Goal: Task Accomplishment & Management: Complete application form

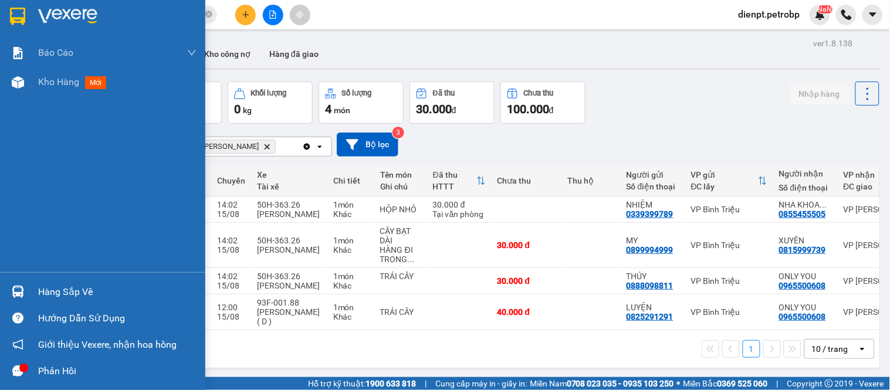
click at [12, 288] on img at bounding box center [18, 292] width 12 height 12
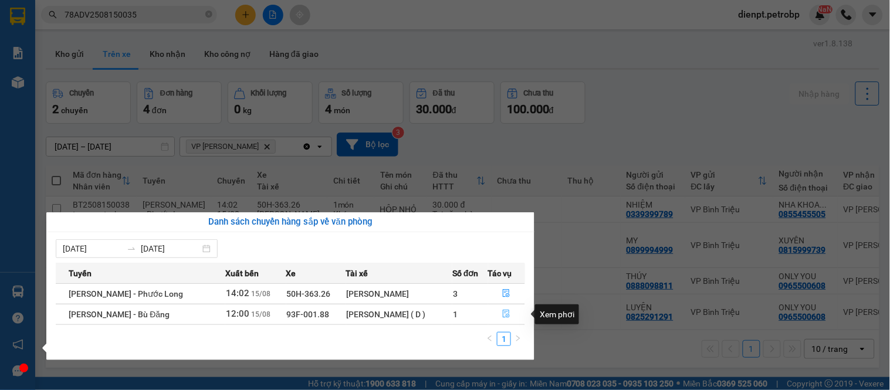
click at [509, 318] on icon "file-done" at bounding box center [506, 314] width 8 height 8
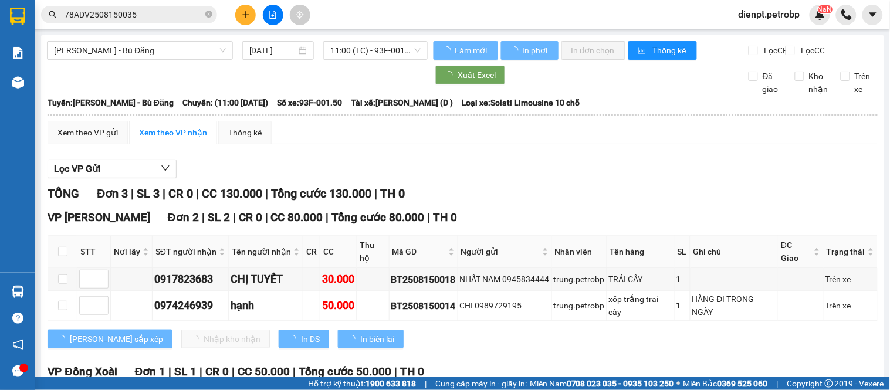
click at [617, 200] on div "TỔNG Đơn 3 | SL 3 | CR 0 | CC 130.000 | Tổng cước 130.000 | TH 0" at bounding box center [463, 194] width 830 height 18
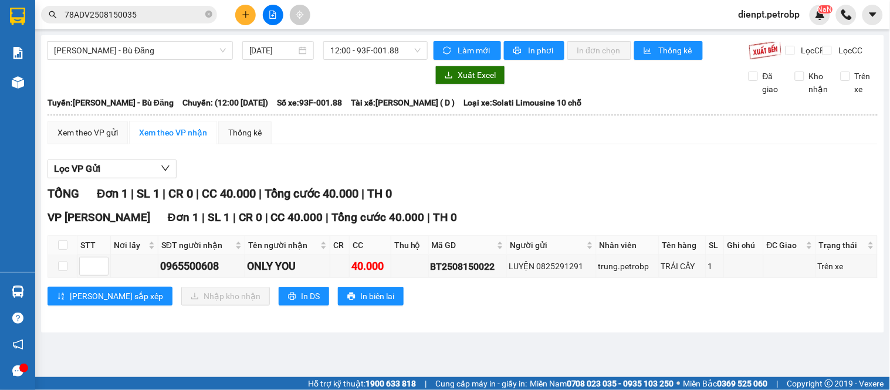
click at [498, 320] on div "TỔNG Đơn 1 | SL 1 | CR 0 | CC 40.000 | Tổng cước 40.000 | TH 0 VP [PERSON_NAME]…" at bounding box center [463, 253] width 830 height 136
click at [560, 144] on div "Xem theo VP gửi Xem theo VP nhận Thống kê" at bounding box center [463, 132] width 830 height 23
click at [564, 203] on div "TỔNG Đơn 1 | SL 1 | CR 0 | CC 40.000 | Tổng cước 40.000 | TH 0" at bounding box center [463, 194] width 830 height 18
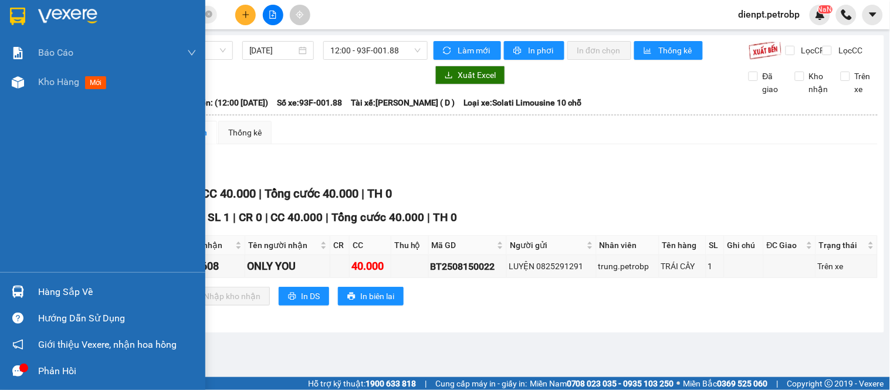
click at [24, 292] on div at bounding box center [18, 292] width 21 height 21
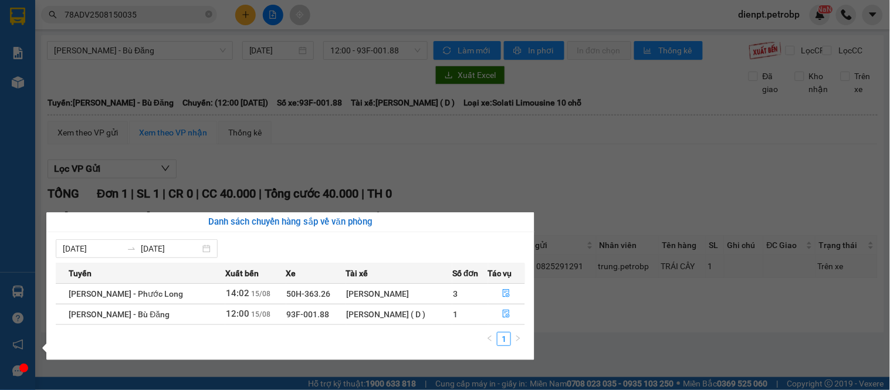
click at [582, 121] on section "Kết quả tìm kiếm ( 1 ) Bộ lọc Mã ĐH Trạng thái Món hàng Tổng cước Chưa cước Ngư…" at bounding box center [445, 195] width 890 height 390
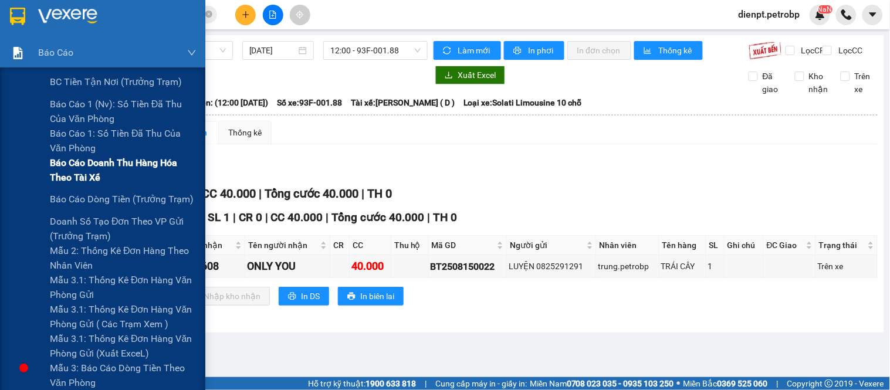
drag, startPoint x: 27, startPoint y: 60, endPoint x: 96, endPoint y: 167, distance: 127.3
click at [30, 61] on div "Báo cáo" at bounding box center [102, 52] width 205 height 29
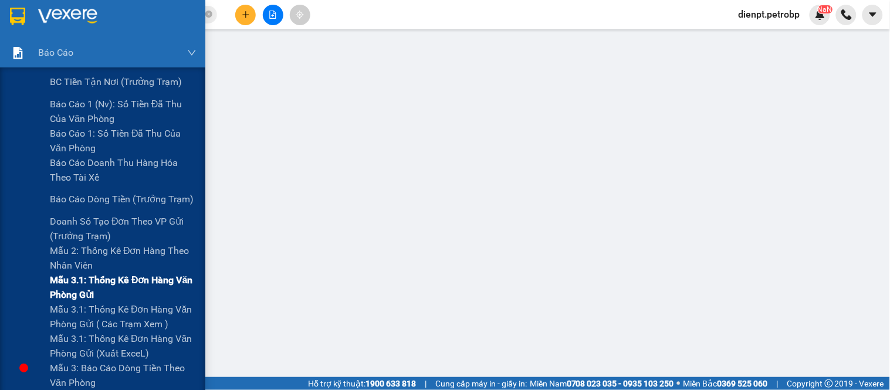
drag, startPoint x: 81, startPoint y: 314, endPoint x: 83, endPoint y: 289, distance: 24.7
click at [81, 315] on span "Mẫu 3.1: Thống kê đơn hàng văn phòng gửi ( các trạm xem )" at bounding box center [123, 316] width 147 height 29
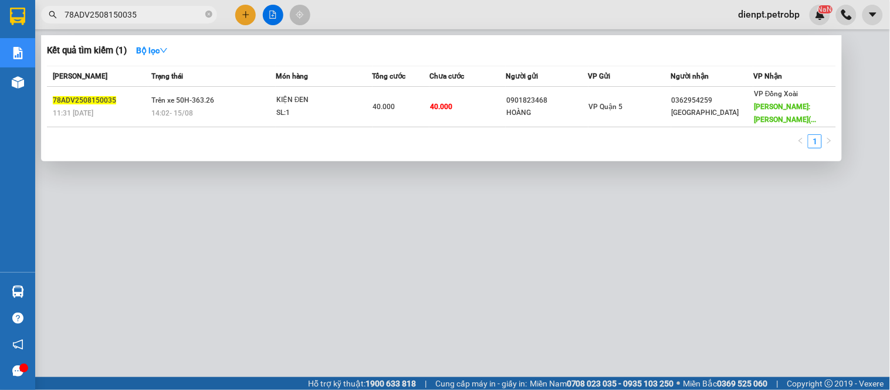
click at [155, 15] on input "78ADV2508150035" at bounding box center [134, 14] width 138 height 13
paste input "BT2508150018"
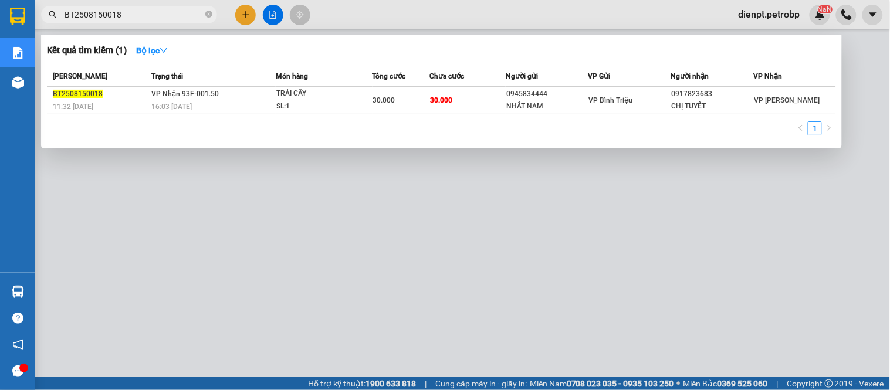
type input "BT2508150018"
click at [683, 215] on div at bounding box center [445, 195] width 890 height 390
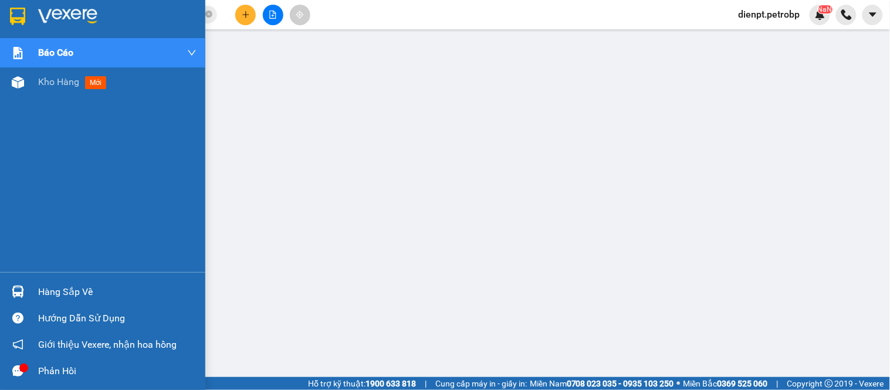
click at [40, 289] on div "Hàng sắp về" at bounding box center [117, 292] width 158 height 18
click at [15, 298] on img at bounding box center [18, 292] width 12 height 12
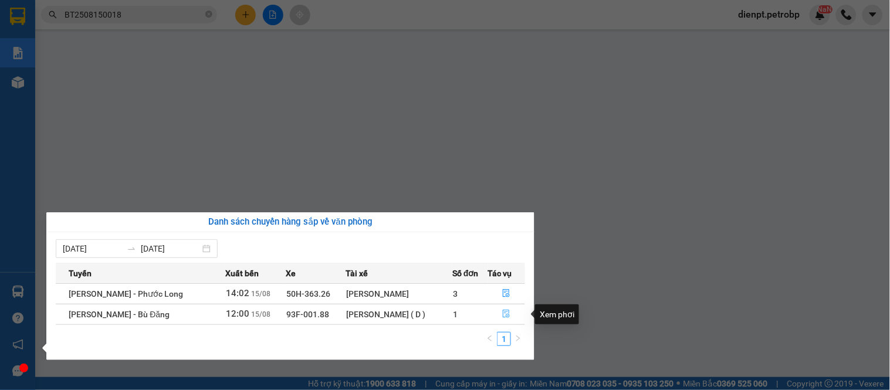
click at [506, 316] on icon "file-done" at bounding box center [507, 314] width 7 height 8
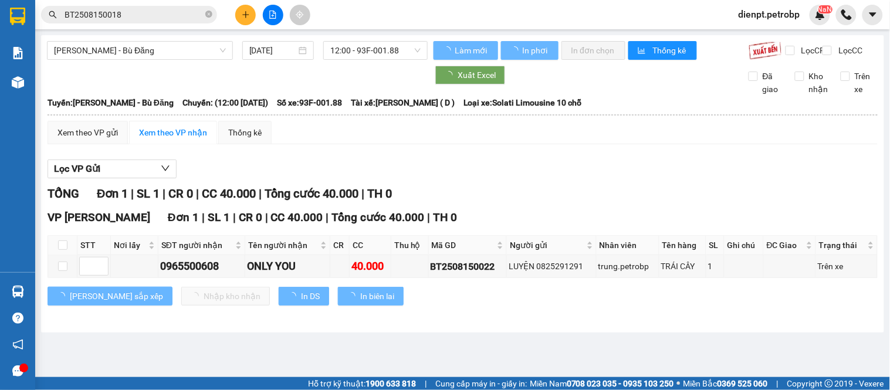
click at [617, 179] on div "Lọc VP Gửi" at bounding box center [463, 169] width 830 height 19
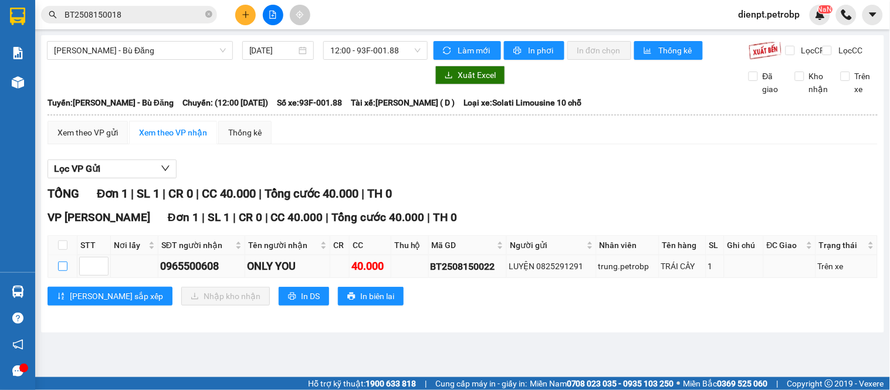
click at [62, 271] on input "checkbox" at bounding box center [62, 266] width 9 height 9
checkbox input "true"
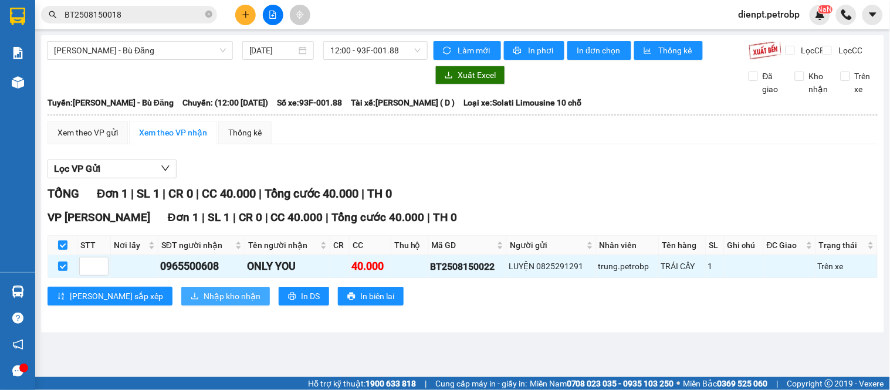
click at [204, 302] on span "Nhập kho nhận" at bounding box center [232, 296] width 57 height 13
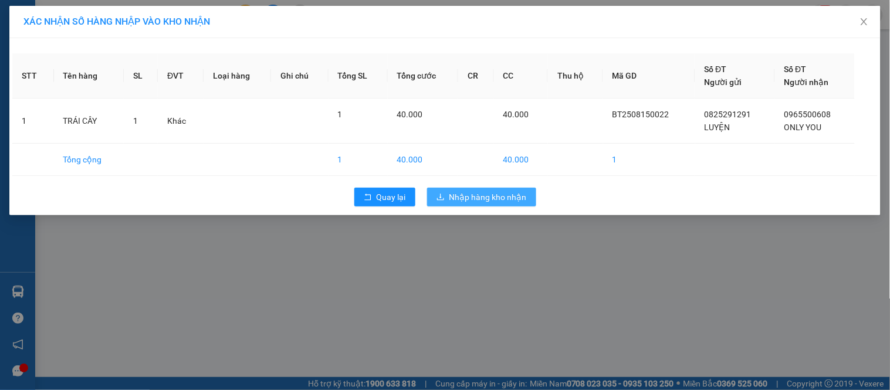
click at [471, 192] on span "Nhập hàng kho nhận" at bounding box center [488, 197] width 77 height 13
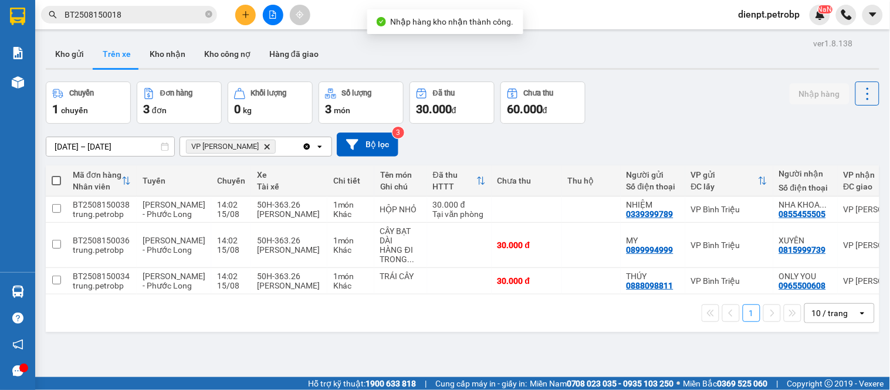
click at [653, 114] on div "Chuyến 1 chuyến Đơn hàng 3 đơn Khối lượng 0 kg Số lượng 3 món Đã thu 30.000 đ C…" at bounding box center [463, 103] width 834 height 42
click at [158, 53] on button "Kho nhận" at bounding box center [167, 54] width 55 height 28
type input "[DATE] – [DATE]"
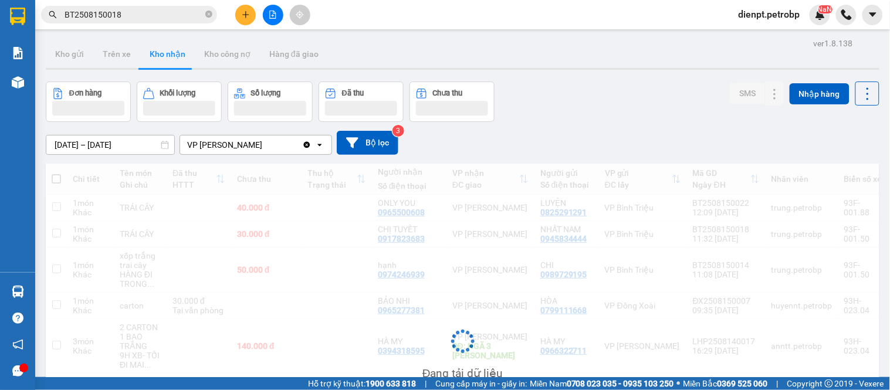
click at [704, 106] on div "Đơn hàng Khối lượng Số lượng Đã thu Chưa thu SMS Nhập hàng" at bounding box center [463, 102] width 834 height 40
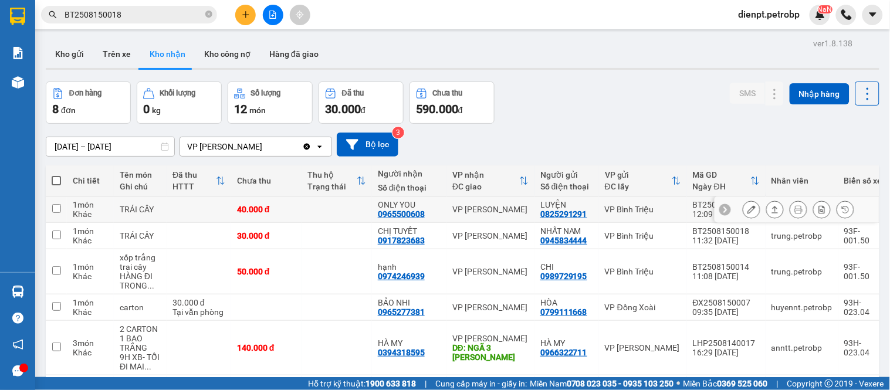
click at [396, 216] on div "0965500608" at bounding box center [401, 214] width 47 height 9
copy div "0965500608"
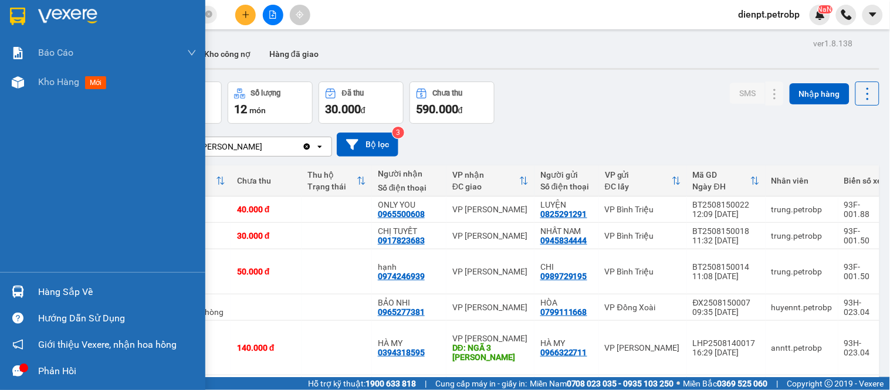
click at [9, 204] on div "Báo cáo BC tiền tận nơi (trưởng trạm) Báo cáo 1 (nv): Số tiền đã thu của văn ph…" at bounding box center [102, 155] width 205 height 234
click at [31, 79] on div "Kho hàng mới" at bounding box center [102, 81] width 205 height 29
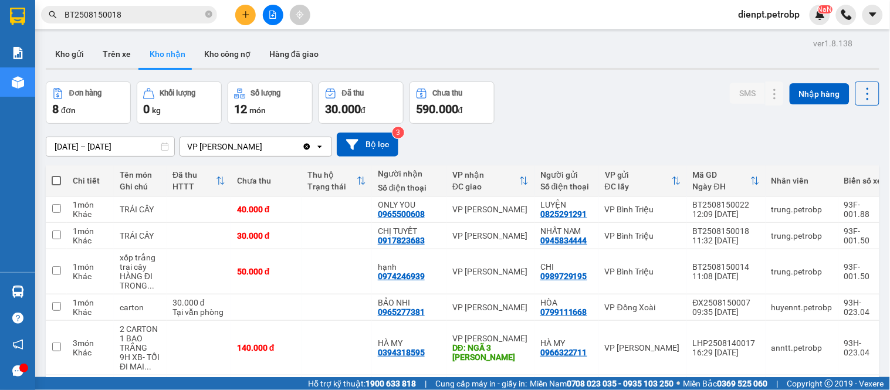
click at [597, 119] on div "Đơn hàng 8 đơn Khối lượng 0 kg Số lượng 12 món Đã thu 30.000 đ Chưa thu 590.000…" at bounding box center [463, 103] width 834 height 42
click at [575, 113] on div "Đơn hàng 8 đơn Khối lượng 0 kg Số lượng 12 món Đã thu 30.000 đ Chưa thu 590.000…" at bounding box center [463, 103] width 834 height 42
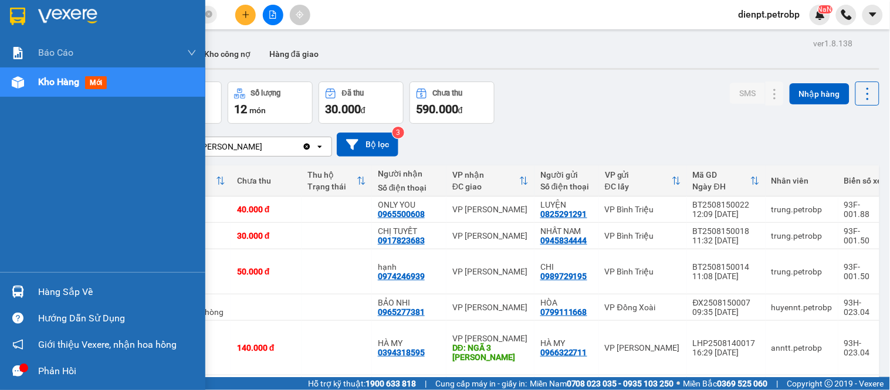
click at [38, 293] on div "Hàng sắp về" at bounding box center [117, 292] width 158 height 18
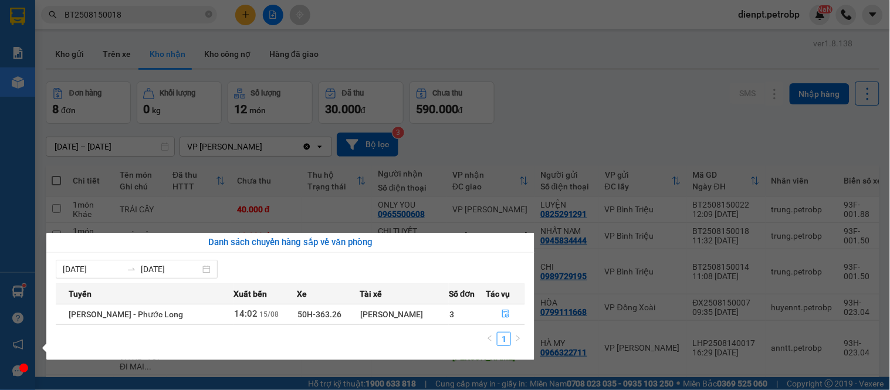
click at [533, 130] on section "Kết quả tìm kiếm ( 1 ) Bộ lọc Mã ĐH Trạng thái Món hàng Tổng cước Chưa cước Ngư…" at bounding box center [445, 195] width 890 height 390
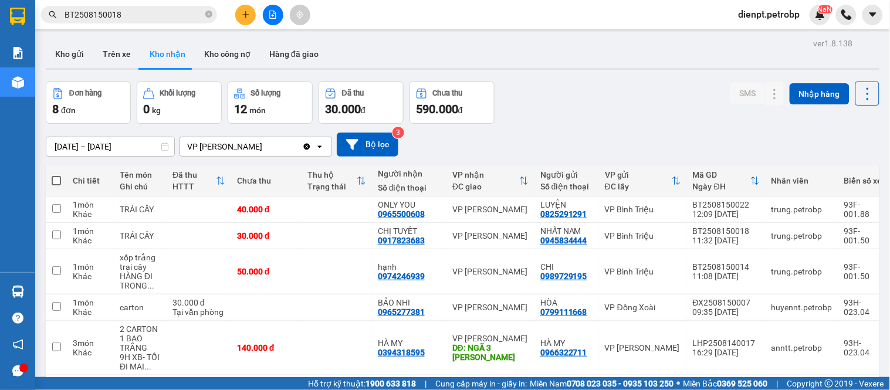
click at [167, 18] on input "BT2508150018" at bounding box center [134, 14] width 138 height 13
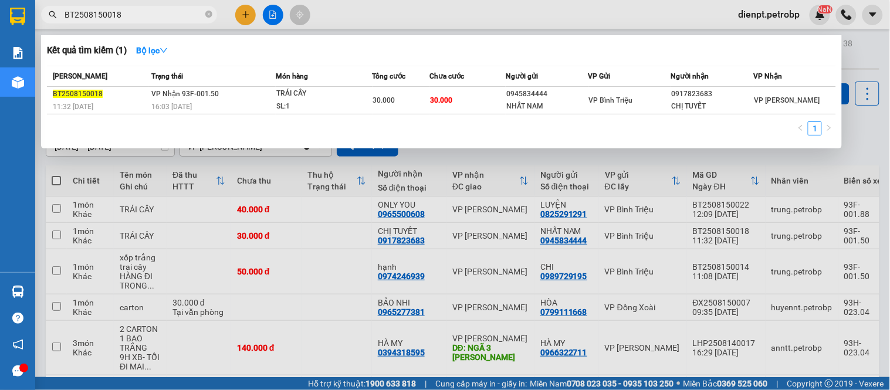
click at [167, 18] on input "BT2508150018" at bounding box center [134, 14] width 138 height 13
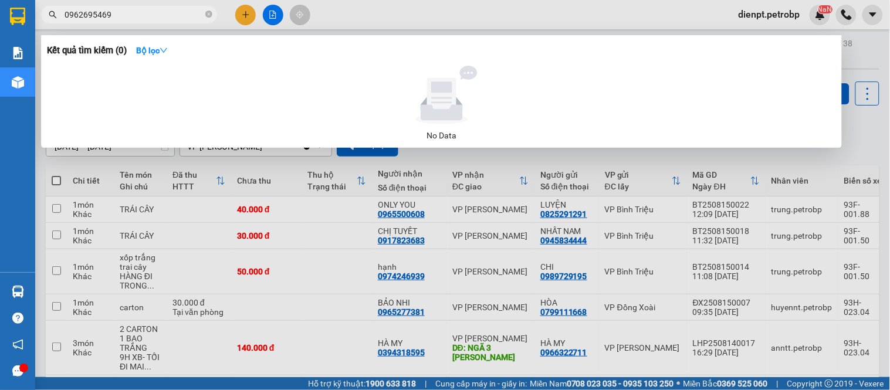
click at [83, 16] on input "0962695469" at bounding box center [134, 14] width 138 height 13
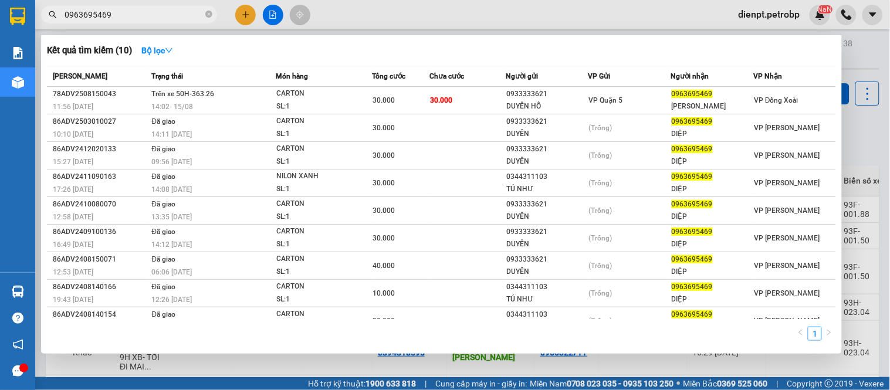
click at [132, 12] on input "0963695469" at bounding box center [134, 14] width 138 height 13
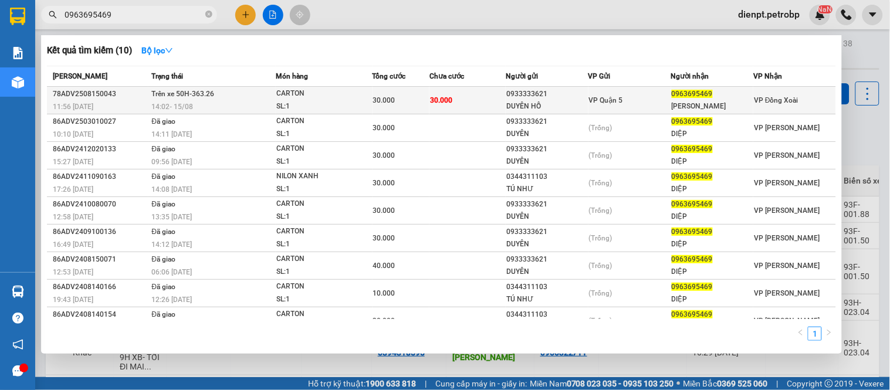
type input "0963695469"
click at [479, 102] on td "30.000" at bounding box center [468, 101] width 76 height 28
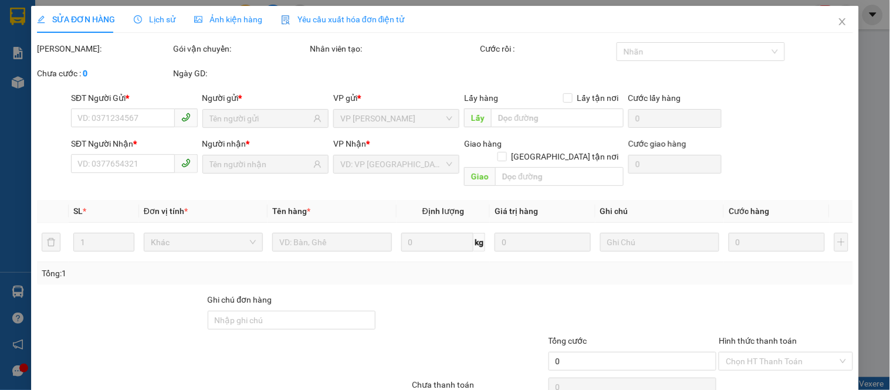
type input "0933333621"
type input "DUYÊN HỒ"
type input "0963695469"
type input "[PERSON_NAME]"
type input "30.000"
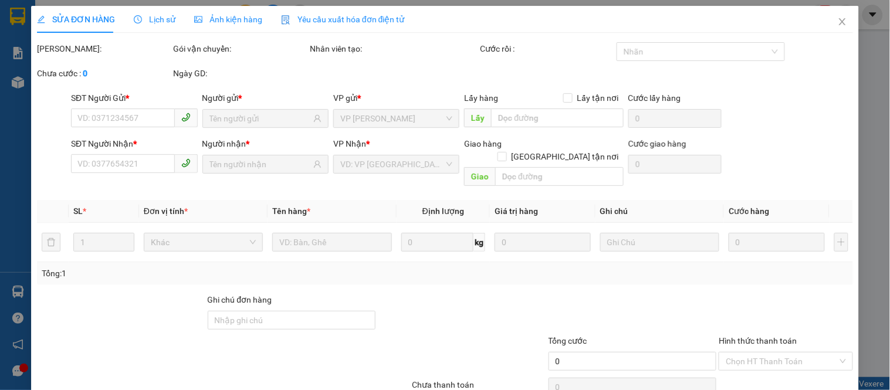
type input "30.000"
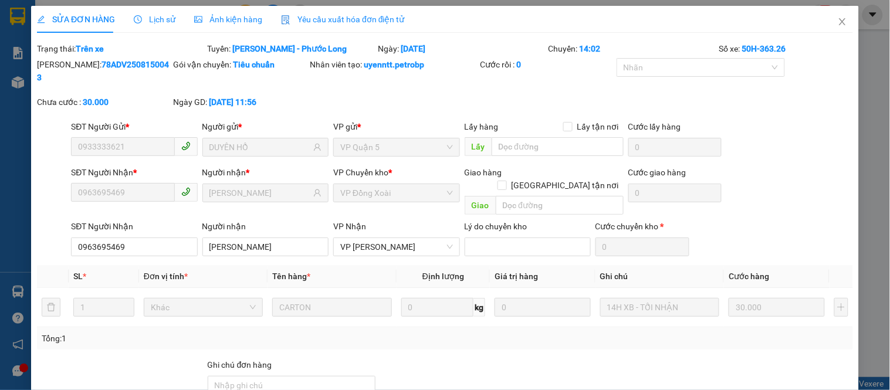
click at [292, 96] on div "Ngày GD: [DATE] 11:56" at bounding box center [241, 102] width 134 height 13
click at [102, 66] on b "78ADV2508150043" at bounding box center [103, 71] width 132 height 22
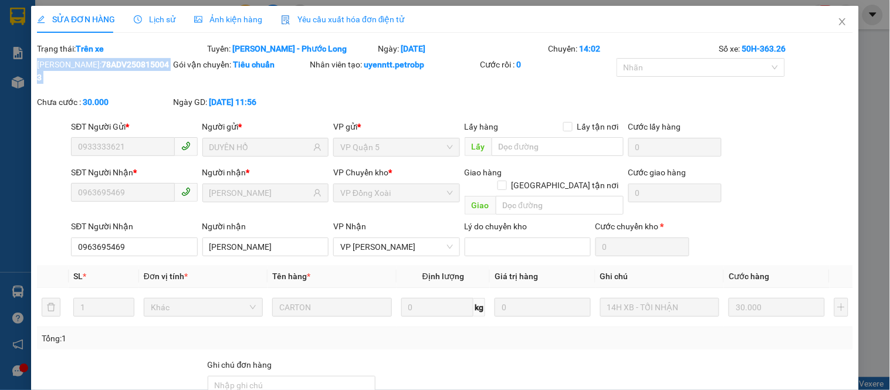
click at [102, 66] on b "78ADV2508150043" at bounding box center [103, 71] width 132 height 22
click at [838, 23] on icon "close" at bounding box center [842, 21] width 9 height 9
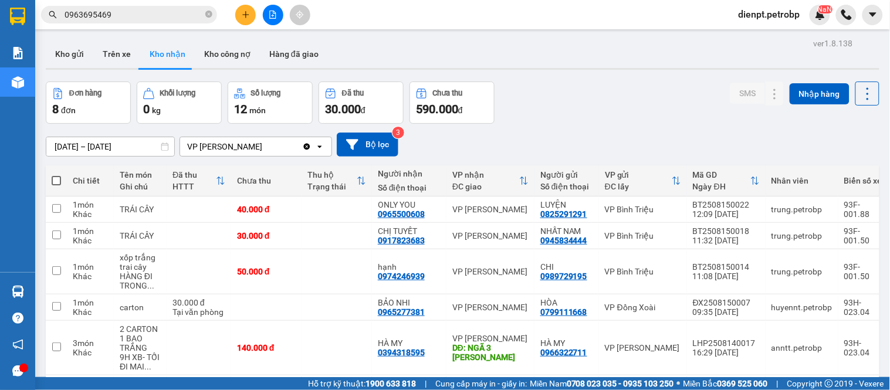
click at [576, 119] on div "Đơn hàng 8 đơn Khối lượng 0 kg Số lượng 12 món Đã thu 30.000 đ Chưa thu 590.000…" at bounding box center [463, 103] width 834 height 42
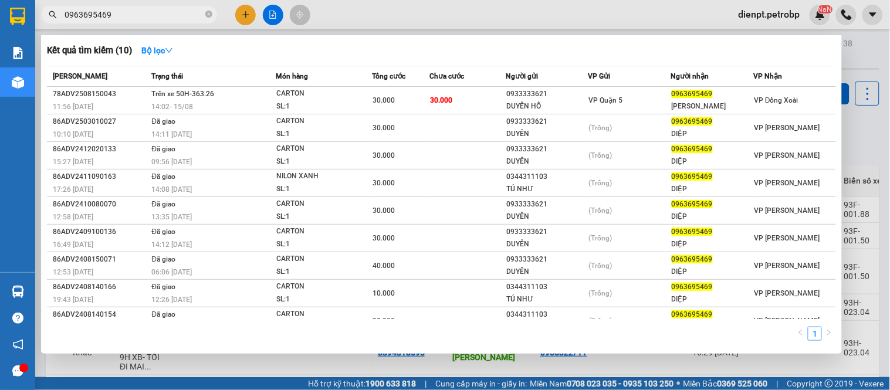
click at [135, 21] on input "0963695469" at bounding box center [134, 14] width 138 height 13
click at [132, 18] on input "0963695469" at bounding box center [134, 14] width 138 height 13
click at [629, 40] on div "Kết quả tìm kiếm ( 10 ) Bộ lọc Mã ĐH Trạng thái Món hàng Tổng cước Chưa cước Ng…" at bounding box center [441, 194] width 801 height 319
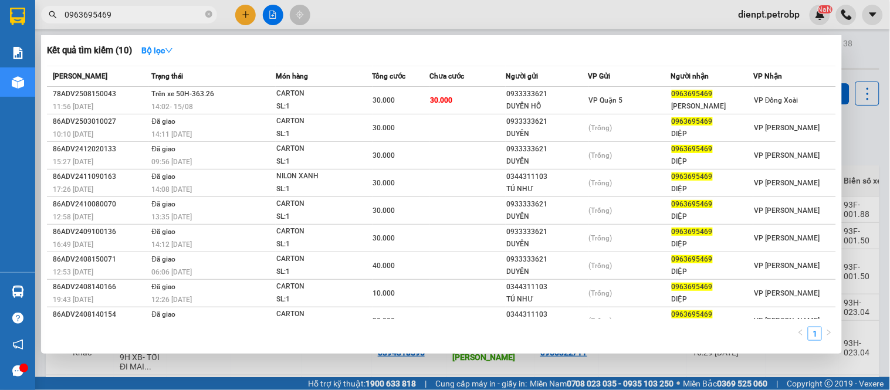
click at [825, 45] on div "Kết quả tìm kiếm ( 10 ) Bộ lọc" at bounding box center [441, 50] width 789 height 19
click at [861, 55] on div at bounding box center [445, 195] width 890 height 390
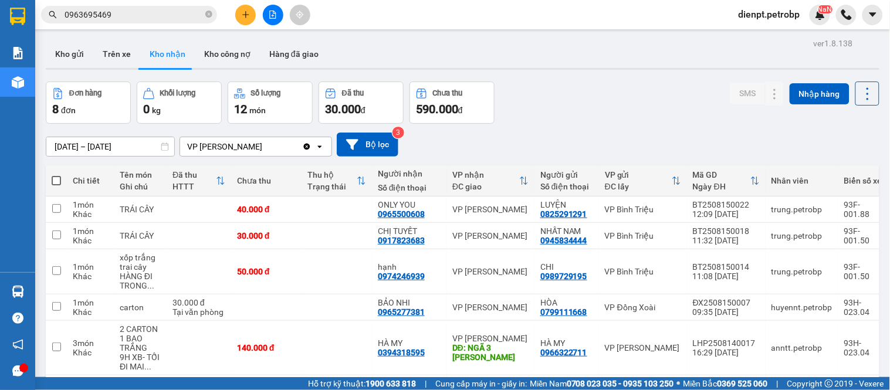
click at [529, 87] on div "Đơn hàng 8 đơn Khối lượng 0 kg Số lượng 12 món Đã thu 30.000 đ Chưa thu 590.000…" at bounding box center [463, 103] width 834 height 42
click at [632, 109] on div "Đơn hàng 8 đơn Khối lượng 0 kg Số lượng 12 món Đã thu 30.000 đ Chưa thu 590.000…" at bounding box center [463, 103] width 834 height 42
click at [566, 94] on div "Đơn hàng 8 đơn Khối lượng 0 kg Số lượng 12 món Đã thu 30.000 đ Chưa thu 590.000…" at bounding box center [463, 103] width 834 height 42
click at [650, 136] on div "[DATE] – [DATE] Press the down arrow key to interact with the calendar and sele…" at bounding box center [463, 145] width 834 height 24
click at [611, 116] on div "Đơn hàng 8 đơn Khối lượng 0 kg Số lượng 12 món Đã thu 30.000 đ Chưa thu 590.000…" at bounding box center [463, 103] width 834 height 42
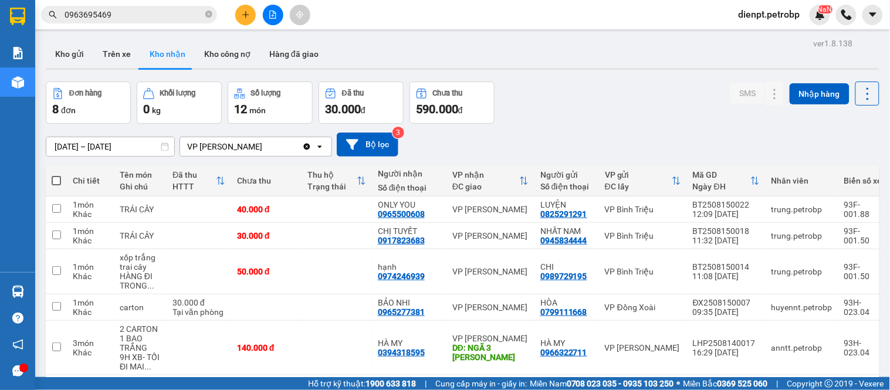
click at [124, 9] on input "0963695469" at bounding box center [134, 14] width 138 height 13
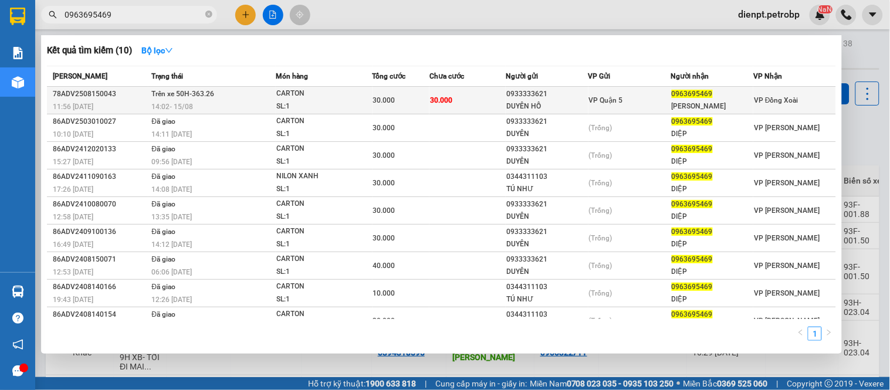
click at [622, 102] on div "VP Quận 5" at bounding box center [630, 100] width 82 height 13
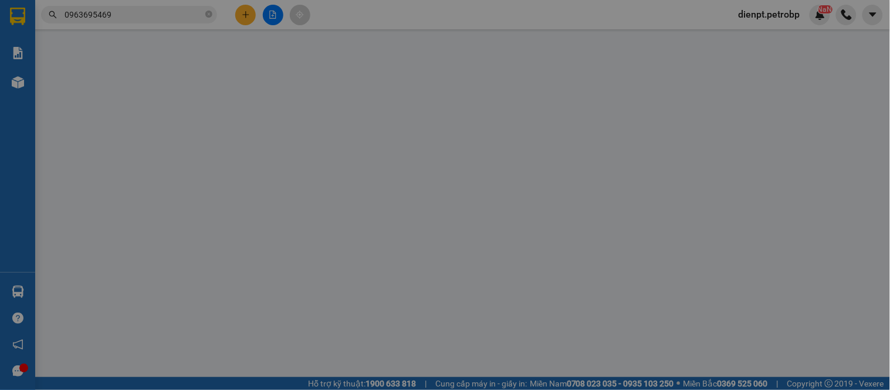
type input "0933333621"
type input "DUYÊN HỒ"
type input "0963695469"
type input "[PERSON_NAME]"
type input "30.000"
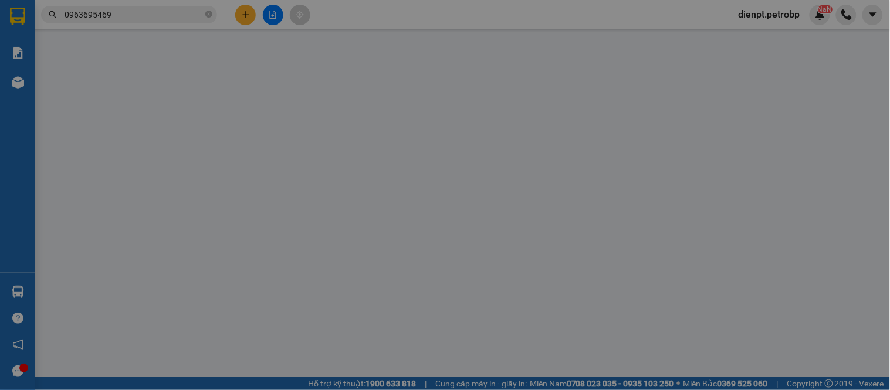
type input "30.000"
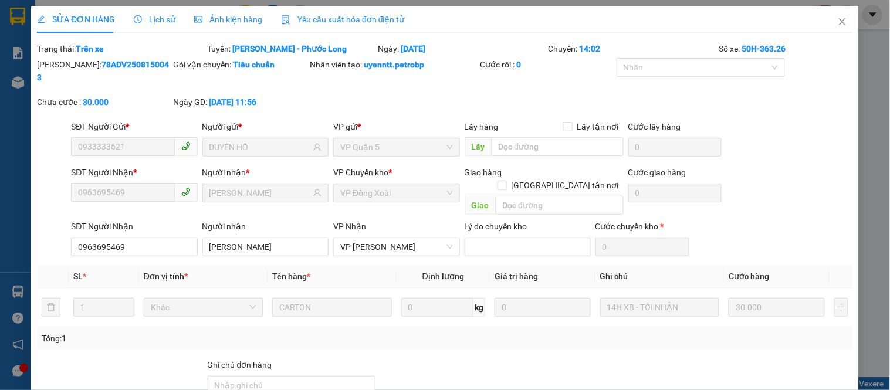
click at [797, 169] on div "SĐT Người Nhận * 0963695469 Người nhận * NGỌC DIỆP VP Chuyển kho * VP Đồng Xoài…" at bounding box center [462, 193] width 787 height 54
click at [752, 120] on div "SĐT Người Gửi * 0933333621 Người gửi * DUYÊN HỒ VP gửi * VP Quận 5 Lấy hàng Lấy…" at bounding box center [462, 140] width 787 height 41
click at [838, 22] on icon "close" at bounding box center [842, 21] width 9 height 9
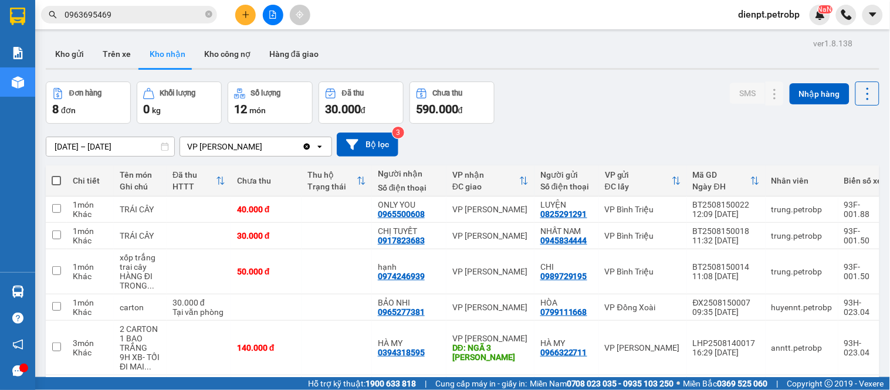
click at [132, 21] on input "0963695469" at bounding box center [134, 14] width 138 height 13
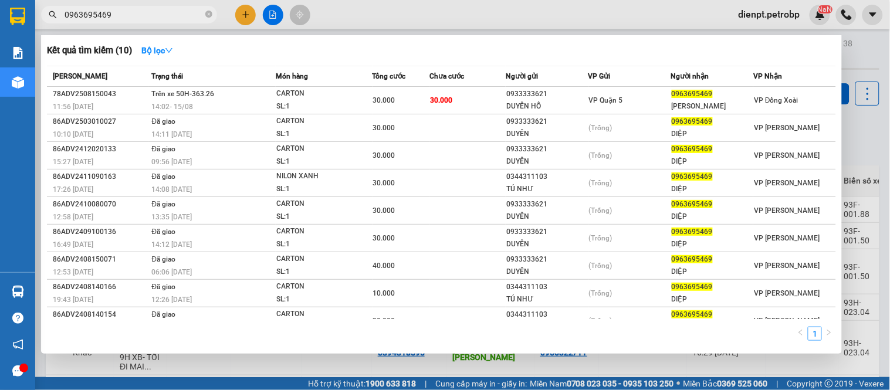
click at [273, 31] on div at bounding box center [445, 195] width 890 height 390
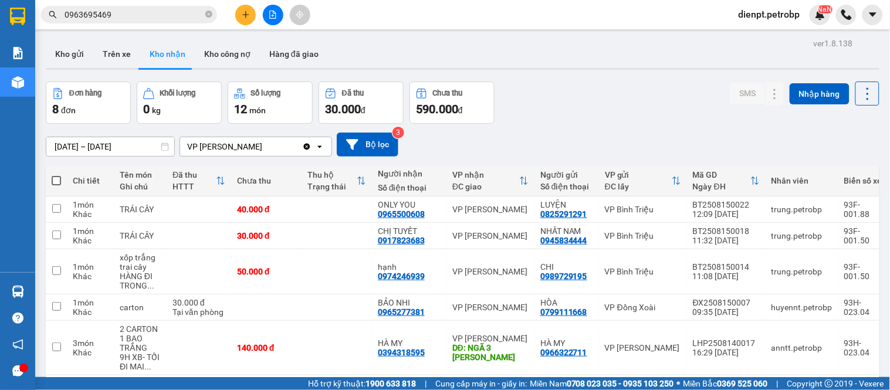
click at [646, 108] on div "Đơn hàng 8 đơn Khối lượng 0 kg Số lượng 12 món Đã thu 30.000 đ Chưa thu 590.000…" at bounding box center [463, 103] width 834 height 42
click at [633, 90] on div "Đơn hàng 8 đơn Khối lượng 0 kg Số lượng 12 món Đã thu 30.000 đ Chưa thu 590.000…" at bounding box center [463, 103] width 834 height 42
click at [523, 107] on div "Đơn hàng 8 đơn Khối lượng 0 kg Số lượng 12 món Đã thu 30.000 đ Chưa thu 590.000…" at bounding box center [463, 103] width 834 height 42
click at [576, 121] on div "Đơn hàng 8 đơn Khối lượng 0 kg Số lượng 12 món Đã thu 30.000 đ Chưa thu 590.000…" at bounding box center [463, 103] width 834 height 42
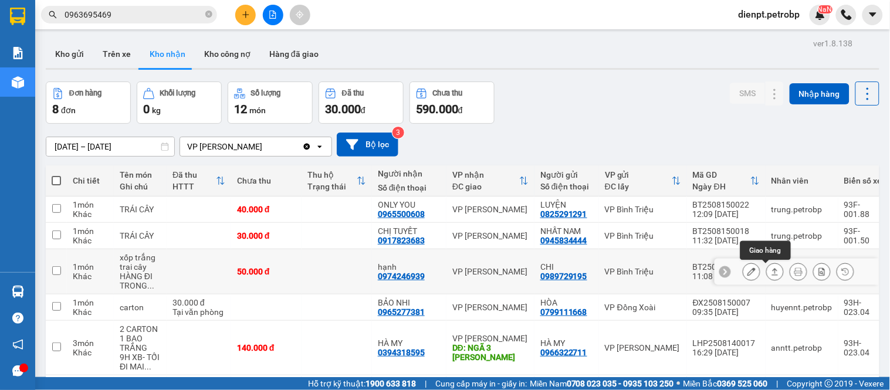
click at [771, 274] on icon at bounding box center [775, 272] width 8 height 8
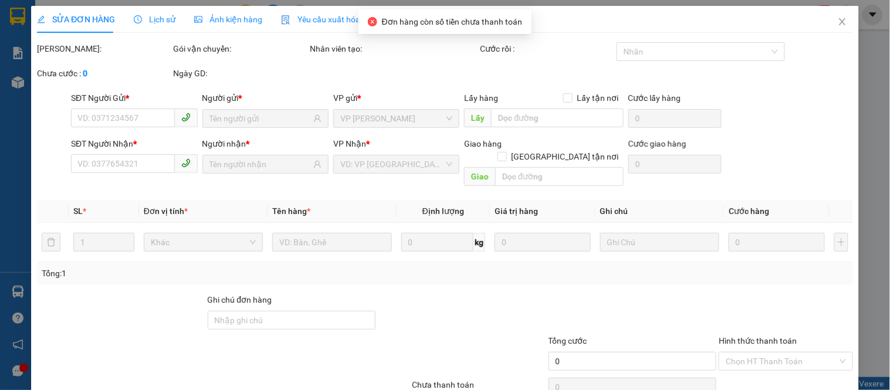
type input "0989729195"
type input "CHI"
type input "0974246939"
type input "hạnh"
type input "50.000"
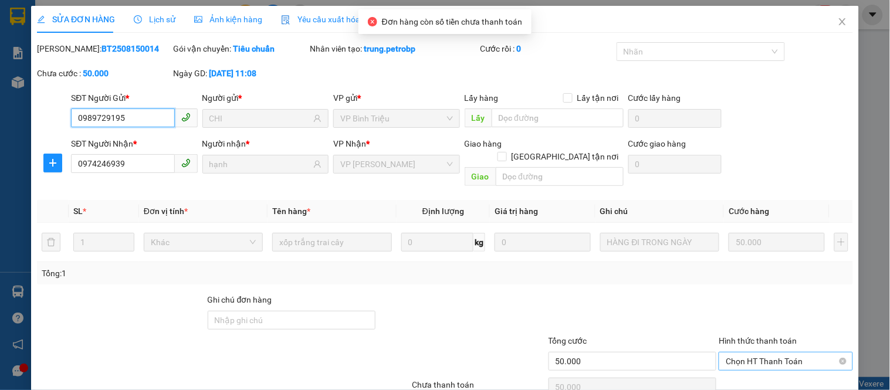
click at [757, 354] on span "Chọn HT Thanh Toán" at bounding box center [786, 362] width 120 height 18
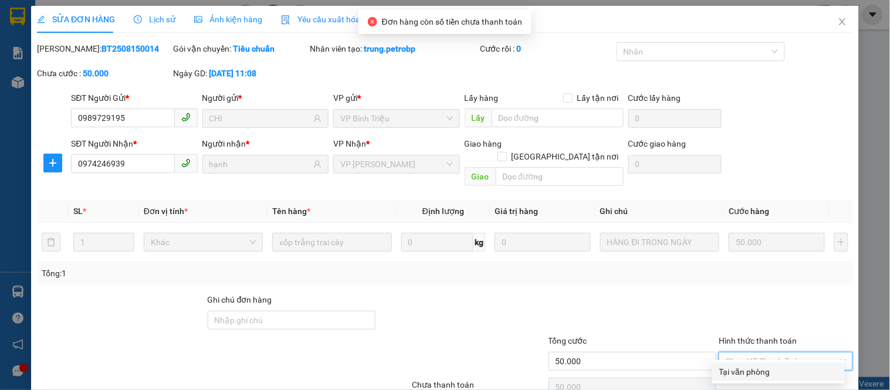
click at [748, 373] on div "Tại văn phòng" at bounding box center [778, 372] width 119 height 13
type input "0"
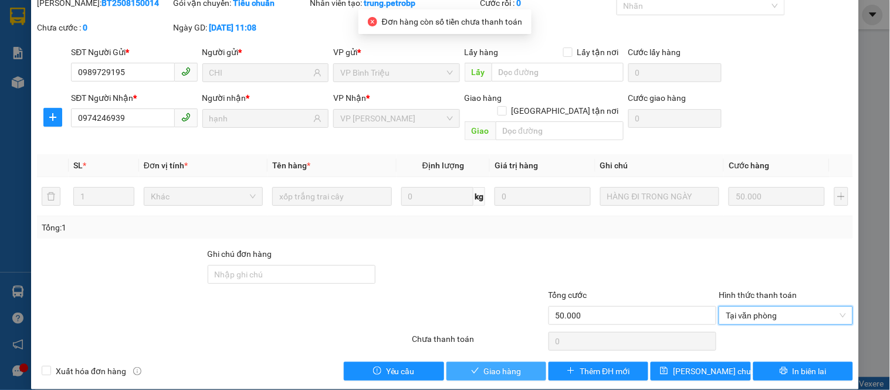
click at [507, 365] on span "Giao hàng" at bounding box center [503, 371] width 38 height 13
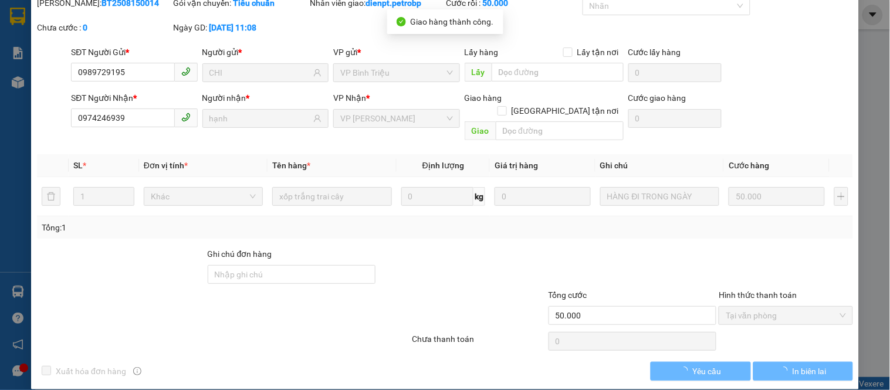
scroll to position [0, 0]
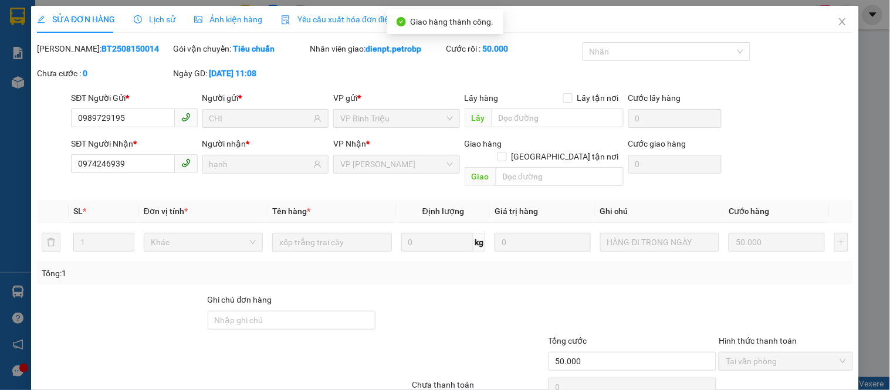
click at [102, 49] on b "BT2508150014" at bounding box center [131, 48] width 58 height 9
copy b "BT2508150014"
click at [790, 103] on div "SĐT Người Gửi * 0989729195 Người gửi * CHI VP gửi * VP Bình Triệu Lấy hàng Lấy …" at bounding box center [462, 112] width 787 height 41
click at [838, 20] on icon "close" at bounding box center [842, 21] width 9 height 9
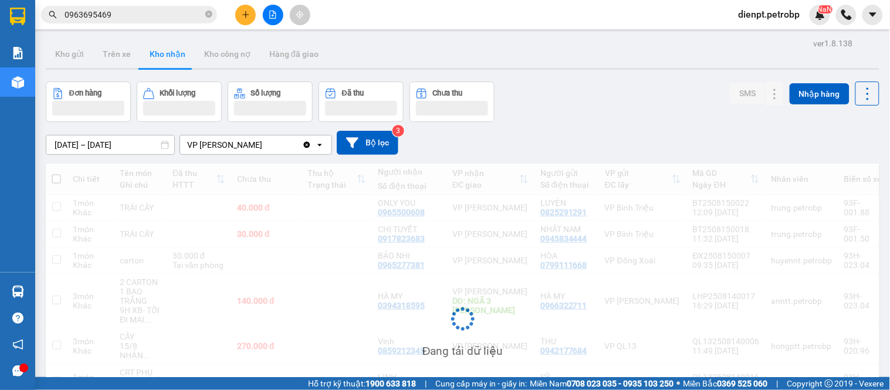
click at [610, 82] on div "Đơn hàng Khối lượng Số lượng Đã thu Chưa thu SMS Nhập hàng" at bounding box center [463, 102] width 834 height 40
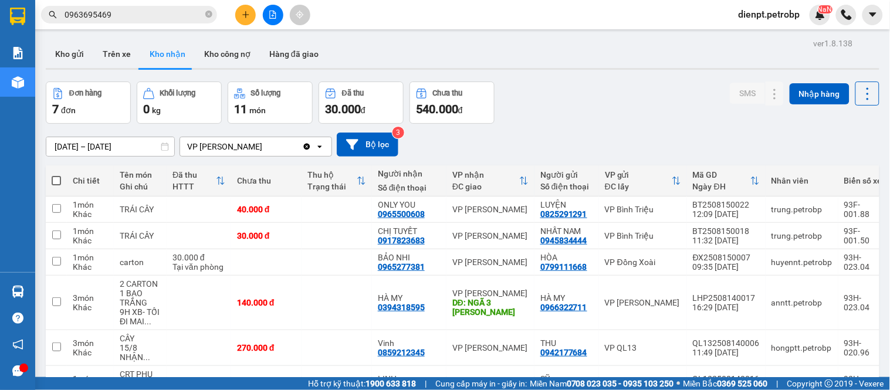
click at [641, 119] on div "Đơn hàng 7 đơn Khối lượng 0 kg Số lượng 11 món Đã thu 30.000 đ Chưa thu 540.000…" at bounding box center [463, 103] width 834 height 42
click at [604, 120] on div "Đơn hàng 7 đơn Khối lượng 0 kg Số lượng 11 món Đã thu 30.000 đ Chưa thu 540.000…" at bounding box center [463, 103] width 834 height 42
click at [549, 143] on div "[DATE] – [DATE] Press the down arrow key to interact with the calendar and sele…" at bounding box center [463, 145] width 834 height 24
click at [582, 116] on div "Đơn hàng 7 đơn Khối lượng 0 kg Số lượng 11 món Đã thu 30.000 đ Chưa thu 540.000…" at bounding box center [463, 103] width 834 height 42
click at [603, 94] on div "Đơn hàng 7 đơn Khối lượng 0 kg Số lượng 11 món Đã thu 30.000 đ Chưa thu 540.000…" at bounding box center [463, 103] width 834 height 42
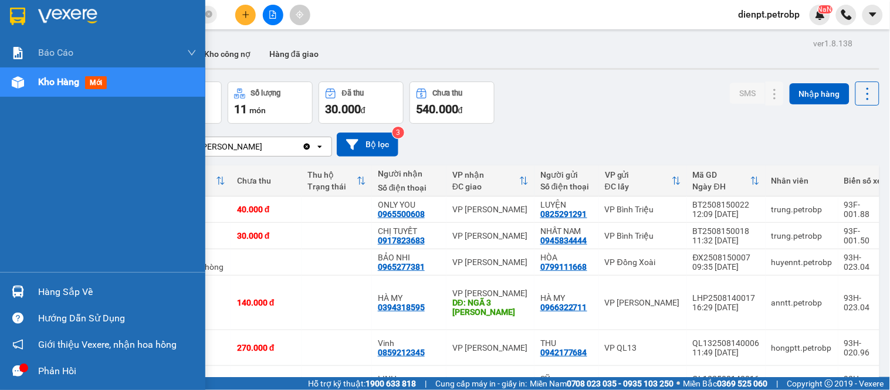
click at [16, 279] on div "Hàng sắp về" at bounding box center [102, 292] width 205 height 26
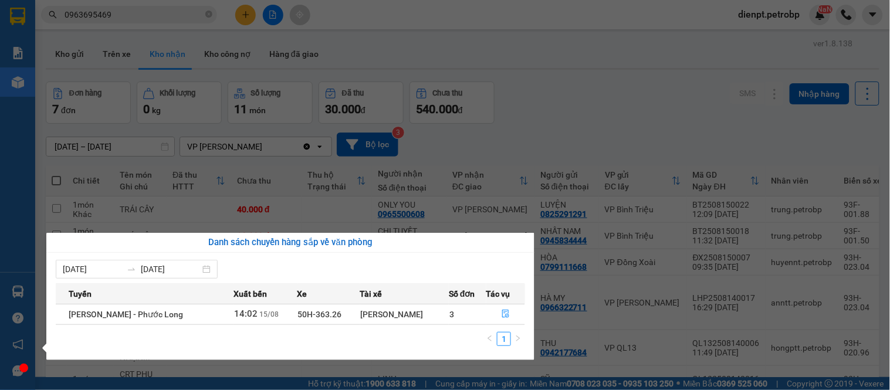
click at [583, 131] on section "Kết quả tìm kiếm ( 10 ) Bộ lọc Mã ĐH Trạng thái Món hàng Tổng cước Chưa cước Ng…" at bounding box center [445, 195] width 890 height 390
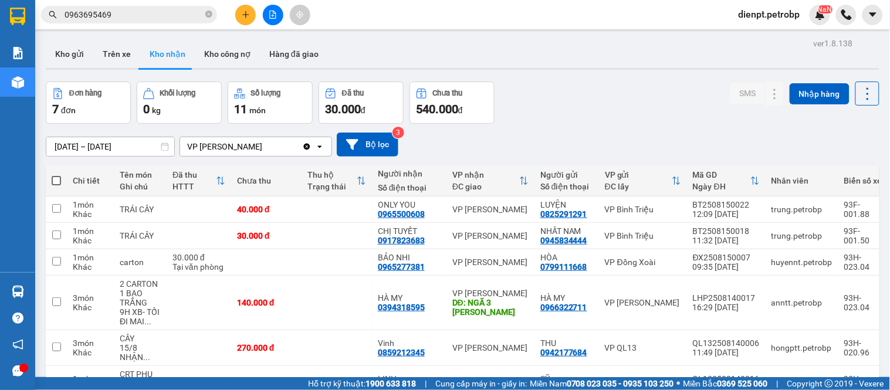
click at [556, 126] on div "[DATE] – [DATE] Press the down arrow key to interact with the calendar and sele…" at bounding box center [463, 145] width 834 height 42
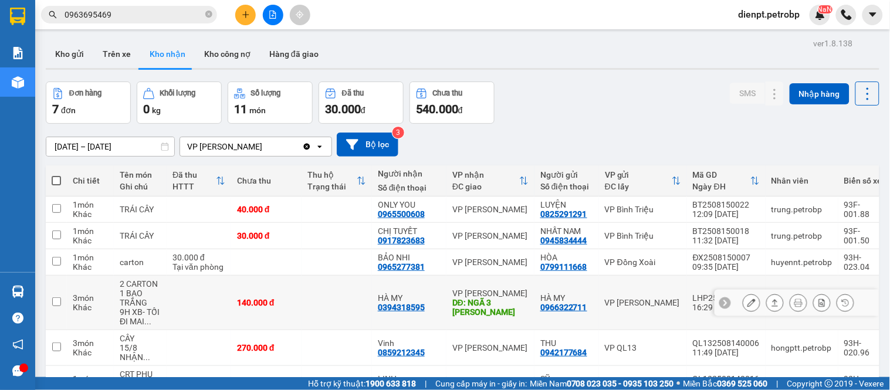
click at [398, 306] on div "0394318595" at bounding box center [401, 307] width 47 height 9
copy div "0394318595"
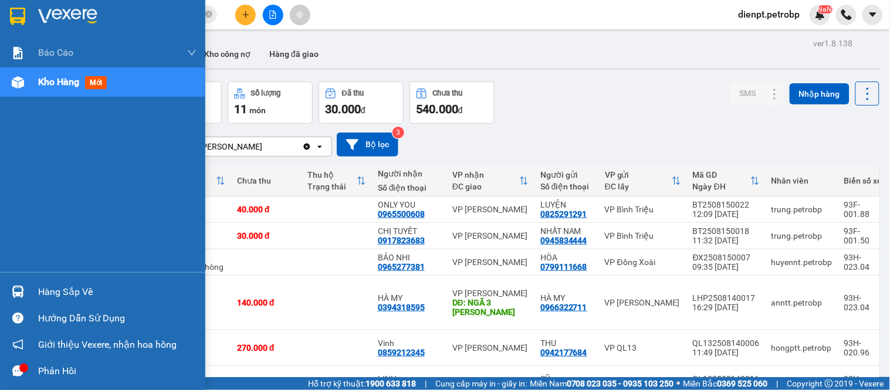
click at [7, 212] on div "Báo cáo BC tiền tận nơi (trưởng trạm) Báo cáo 1 (nv): Số tiền đã thu của văn ph…" at bounding box center [102, 155] width 205 height 234
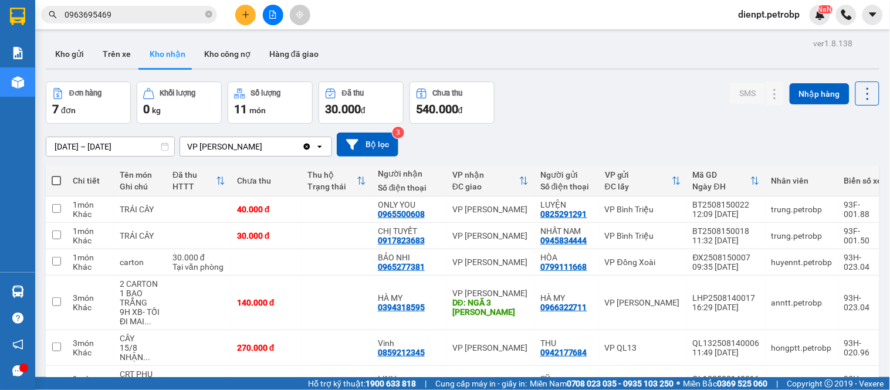
click at [499, 121] on div "Đơn hàng 7 đơn Khối lượng 0 kg Số lượng 11 món Đã thu 30.000 đ Chưa thu 540.000…" at bounding box center [463, 103] width 834 height 42
click at [571, 99] on div "Đơn hàng 7 đơn Khối lượng 0 kg Số lượng 11 món Đã thu 30.000 đ Chưa thu 540.000…" at bounding box center [463, 103] width 834 height 42
click at [88, 151] on input "[DATE] – [DATE]" at bounding box center [110, 146] width 128 height 19
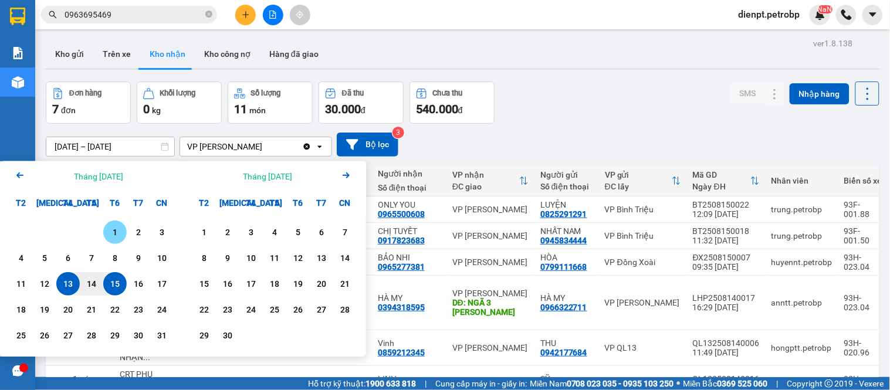
click at [121, 225] on div "1" at bounding box center [115, 232] width 16 height 14
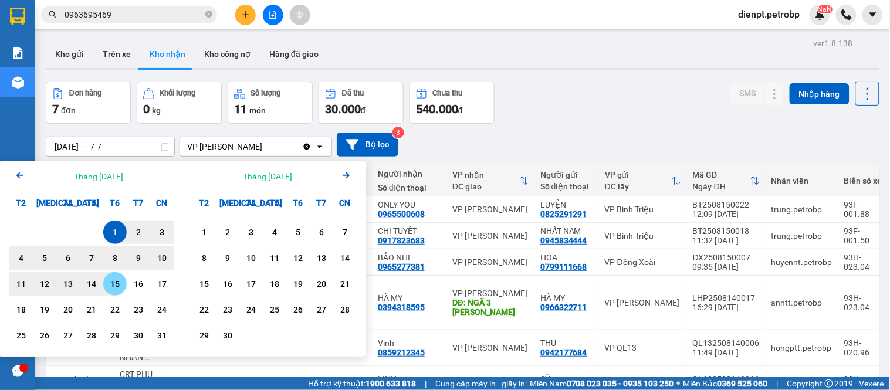
click at [110, 288] on div "15" at bounding box center [115, 284] width 16 height 14
type input "[DATE] – [DATE]"
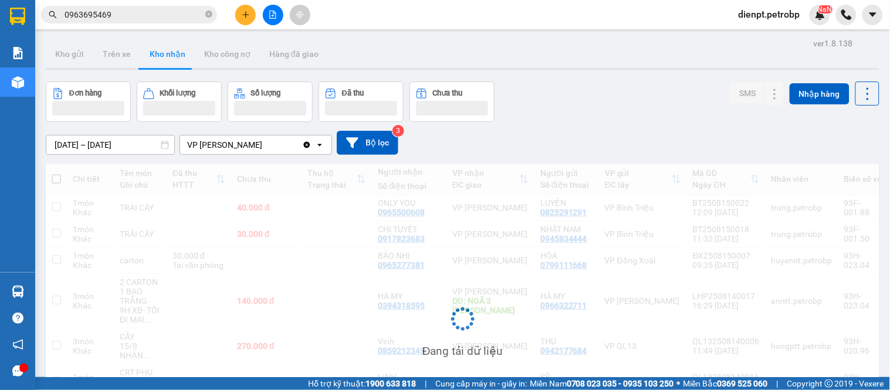
click at [658, 98] on div "Đơn hàng Khối lượng Số lượng Đã thu Chưa thu SMS Nhập hàng" at bounding box center [463, 102] width 834 height 40
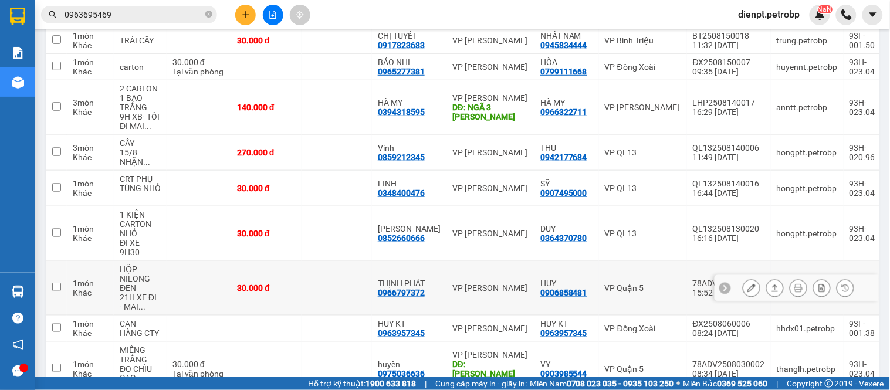
scroll to position [259, 0]
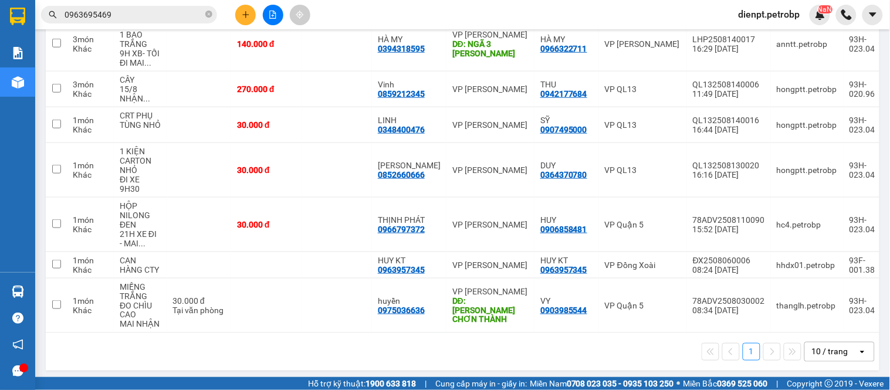
click at [394, 356] on div "1 10 / trang open" at bounding box center [462, 352] width 825 height 20
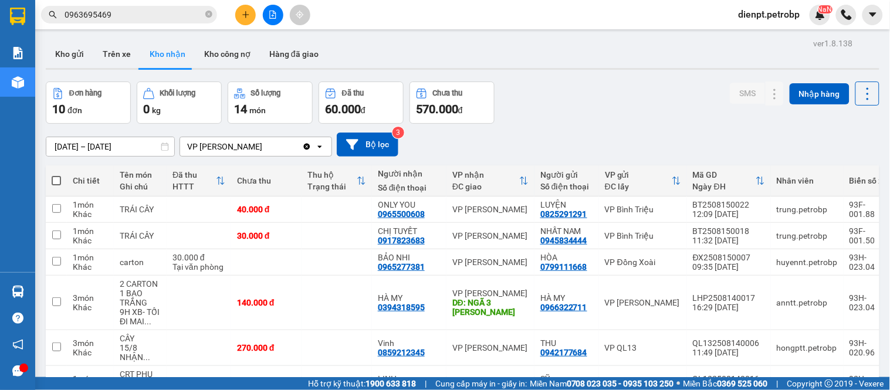
click at [619, 97] on div "Đơn hàng 10 đơn Khối lượng 0 kg Số lượng 14 món Đã thu 60.000 đ Chưa thu 570.00…" at bounding box center [463, 103] width 834 height 42
click at [565, 127] on div "[DATE] – [DATE] Press the down arrow key to interact with the calendar and sele…" at bounding box center [463, 145] width 834 height 42
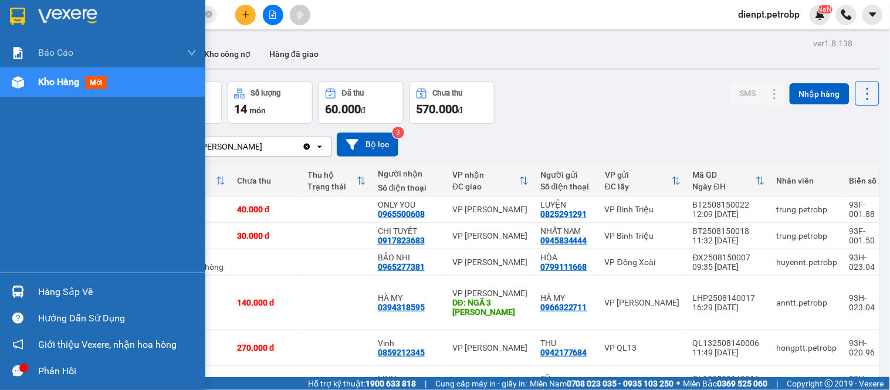
click at [15, 290] on img at bounding box center [18, 292] width 12 height 12
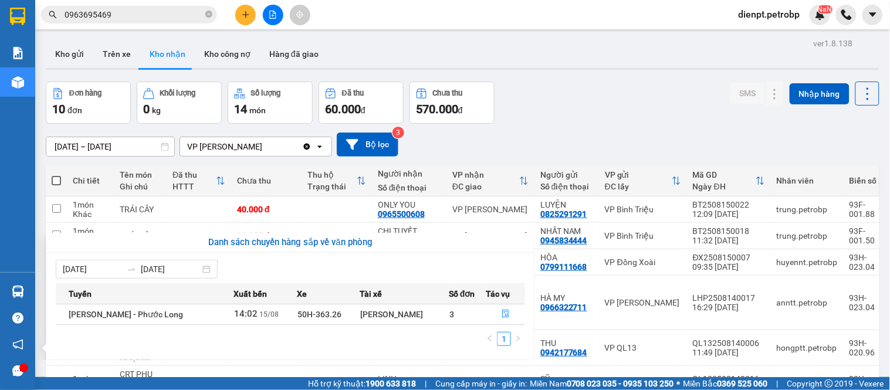
click at [620, 102] on section "Kết quả tìm kiếm ( 10 ) Bộ lọc Mã ĐH Trạng thái Món hàng Tổng cước Chưa cước Ng…" at bounding box center [445, 195] width 890 height 390
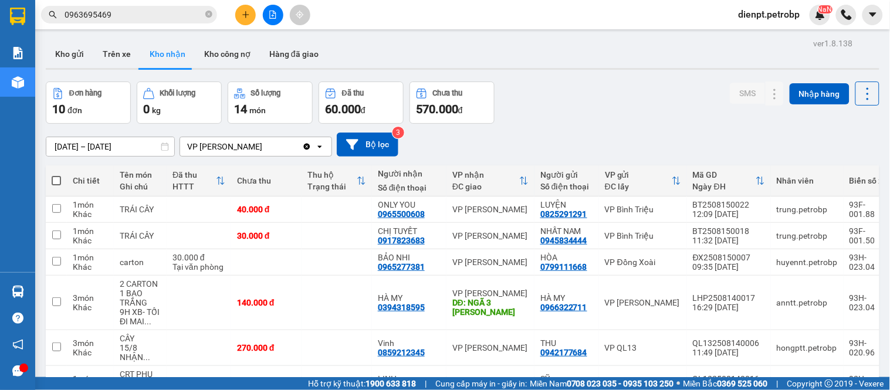
click at [637, 104] on div "Đơn hàng 10 đơn Khối lượng 0 kg Số lượng 14 món Đã thu 60.000 đ Chưa thu 570.00…" at bounding box center [463, 103] width 834 height 42
click at [583, 130] on div "[DATE] – [DATE] Press the down arrow key to interact with the calendar and sele…" at bounding box center [463, 145] width 834 height 42
click at [582, 89] on div "Đơn hàng 10 đơn Khối lượng 0 kg Số lượng 14 món Đã thu 60.000 đ Chưa thu 570.00…" at bounding box center [463, 103] width 834 height 42
click at [771, 210] on icon at bounding box center [775, 209] width 8 height 8
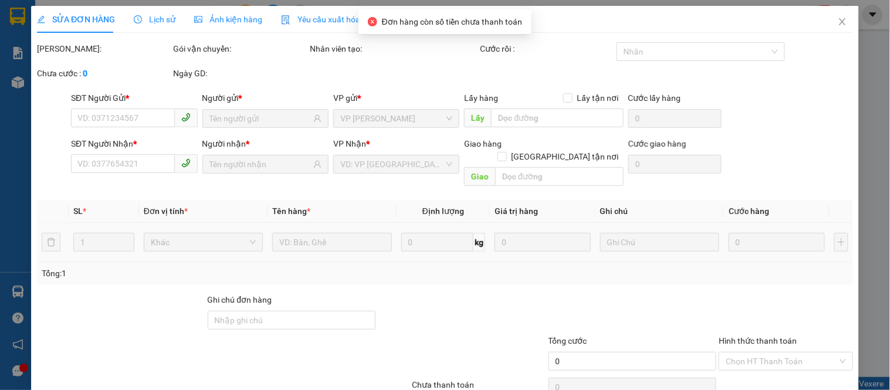
type input "0825291291"
type input "LUYỆN"
type input "0965500608"
type input "ONLY YOU"
type input "40.000"
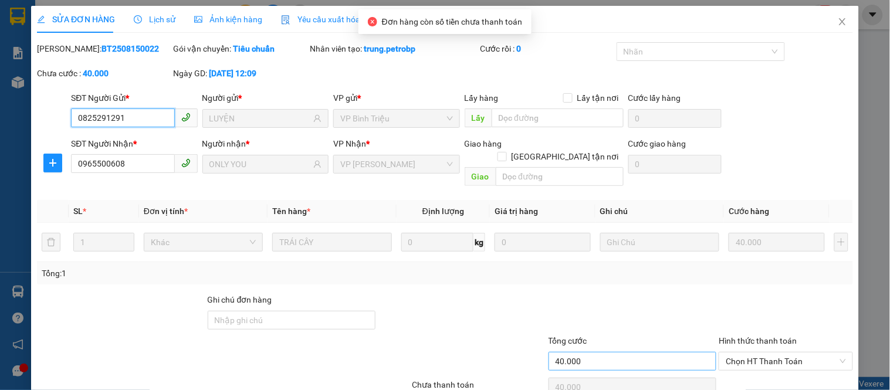
scroll to position [46, 0]
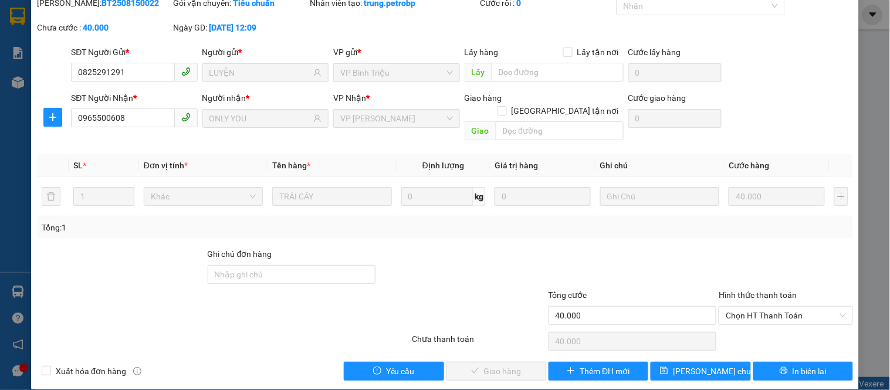
click at [764, 292] on div "Hình thức thanh toán" at bounding box center [786, 298] width 134 height 18
click at [761, 307] on span "Chọn HT Thanh Toán" at bounding box center [786, 316] width 120 height 18
click at [766, 330] on div "Tại văn phòng" at bounding box center [778, 326] width 119 height 13
type input "0"
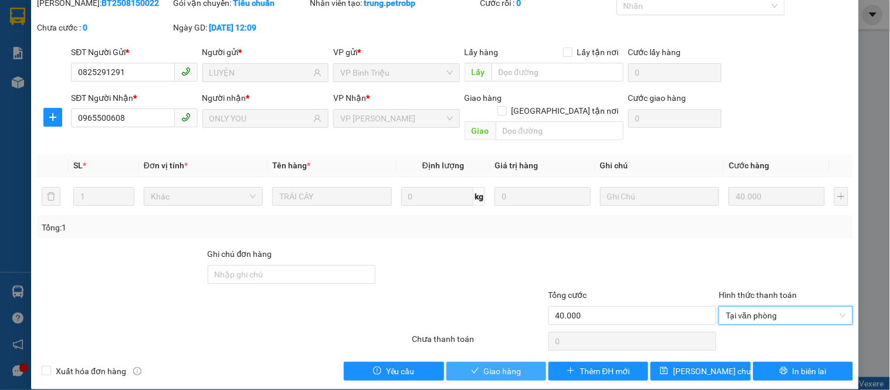
click at [471, 367] on span "check" at bounding box center [475, 371] width 8 height 9
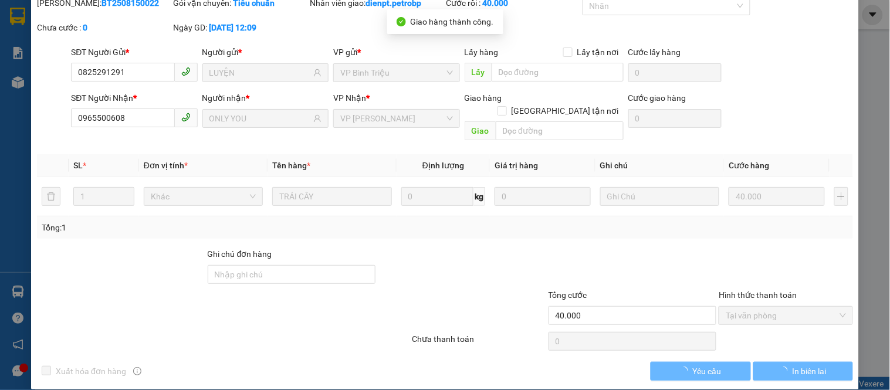
scroll to position [0, 0]
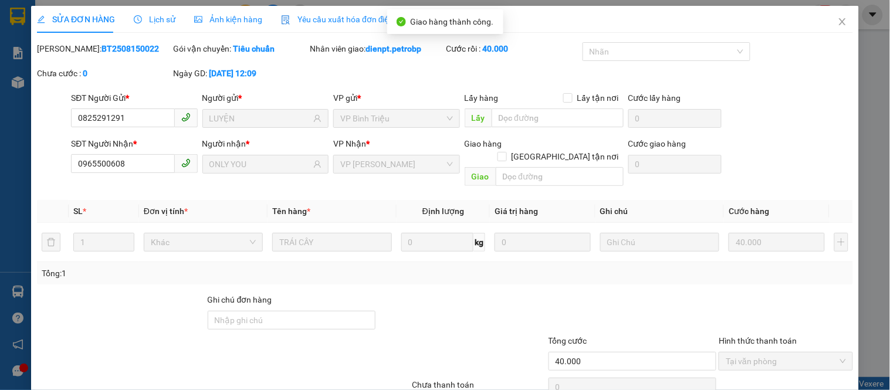
click at [113, 44] on b "BT2508150022" at bounding box center [131, 48] width 58 height 9
copy b "BT2508150022"
drag, startPoint x: 802, startPoint y: 84, endPoint x: 826, endPoint y: 45, distance: 45.6
click at [816, 59] on div "[PERSON_NAME]: BT2508150022 Gói vận chuyển: Tiêu chuẩn Nhân viên giao: dienpt.p…" at bounding box center [445, 66] width 819 height 49
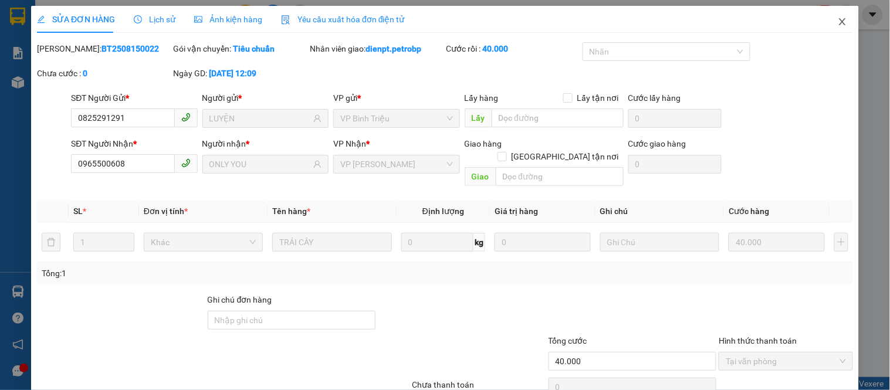
click at [838, 23] on icon "close" at bounding box center [842, 21] width 9 height 9
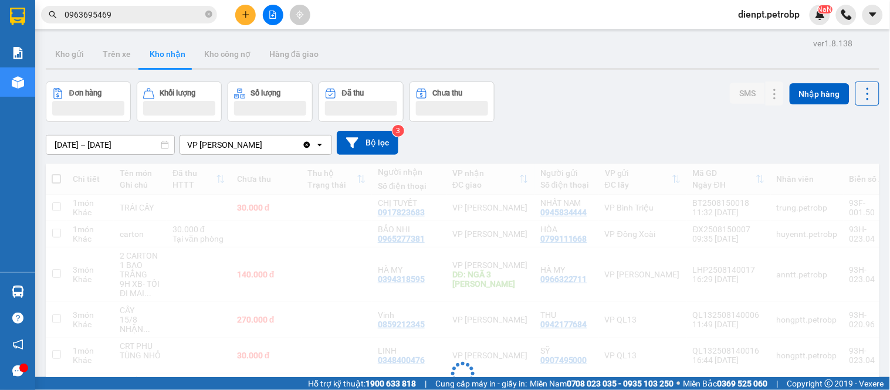
click at [576, 124] on div "[DATE] – [DATE] Press the down arrow key to interact with the calendar and sele…" at bounding box center [463, 143] width 834 height 42
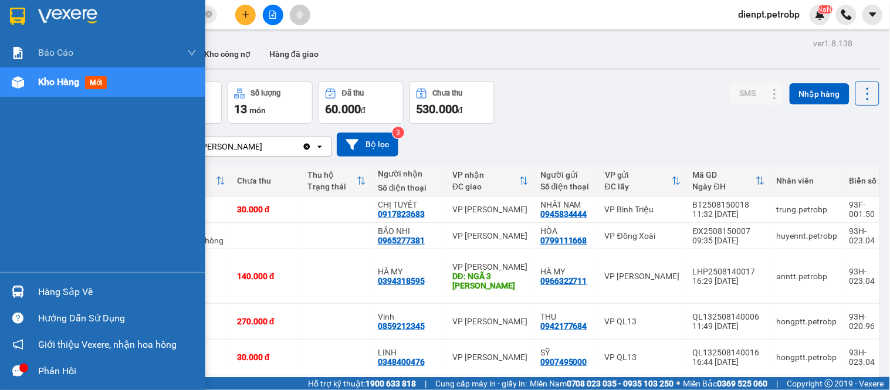
click at [18, 303] on div "Hàng sắp về" at bounding box center [102, 292] width 205 height 26
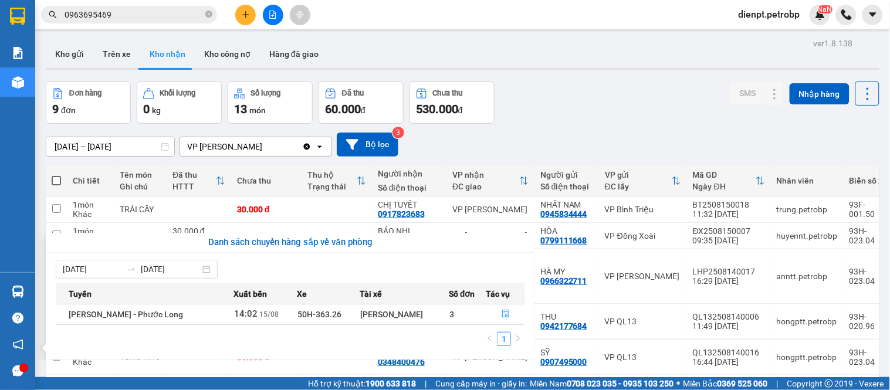
click at [547, 87] on section "Kết quả tìm kiếm ( 10 ) Bộ lọc Mã ĐH Trạng thái Món hàng Tổng cước Chưa cước Ng…" at bounding box center [445, 195] width 890 height 390
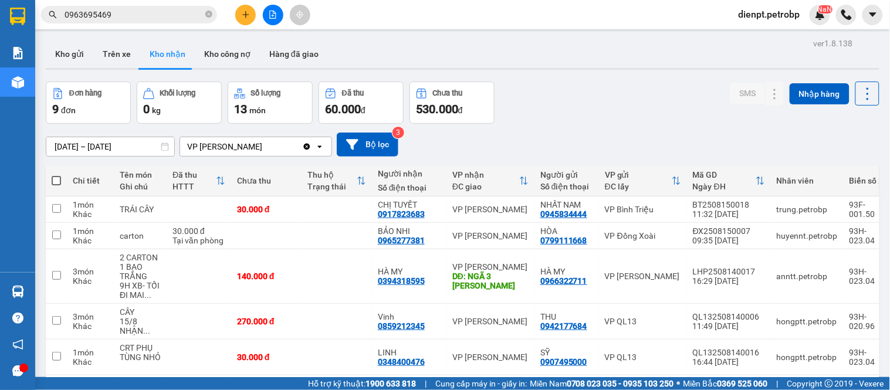
click at [543, 104] on div "Đơn hàng 9 đơn Khối lượng 0 kg Số lượng 13 món Đã thu 60.000 đ Chưa thu 530.000…" at bounding box center [463, 103] width 834 height 42
